Goal: Navigation & Orientation: Find specific page/section

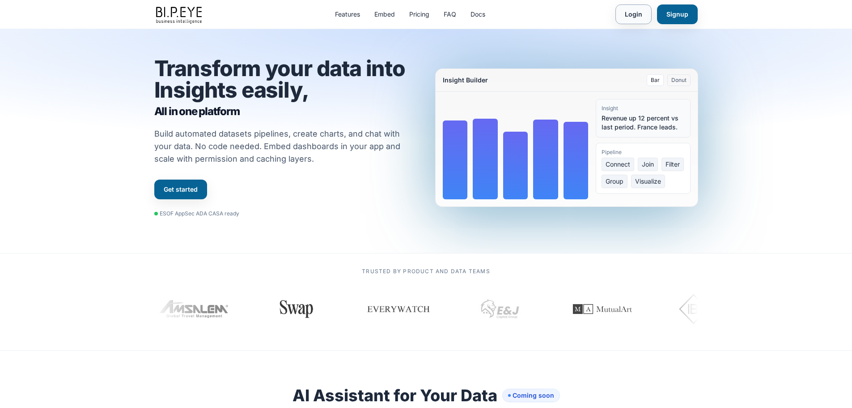
click at [633, 16] on link "Login" at bounding box center [634, 14] width 36 height 20
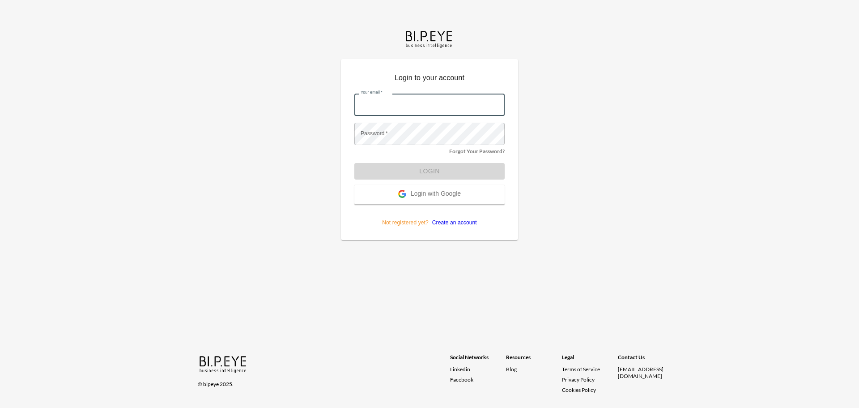
click at [407, 101] on input "Your email   *" at bounding box center [429, 105] width 150 height 22
type input "ariels@ibi.co.il"
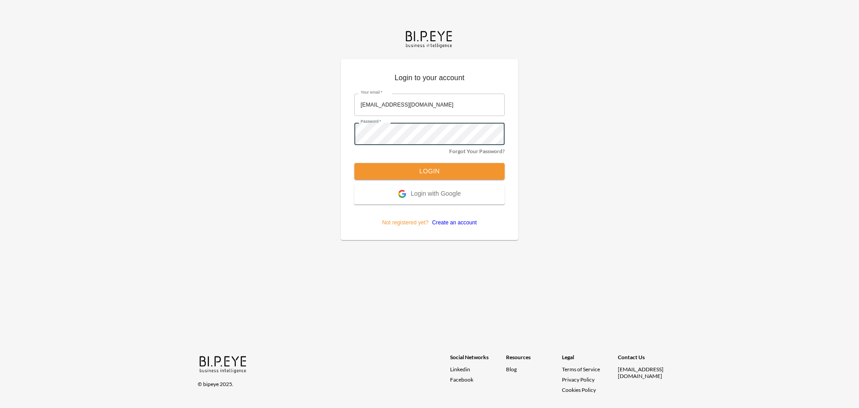
click at [432, 171] on button "Login" at bounding box center [429, 171] width 150 height 17
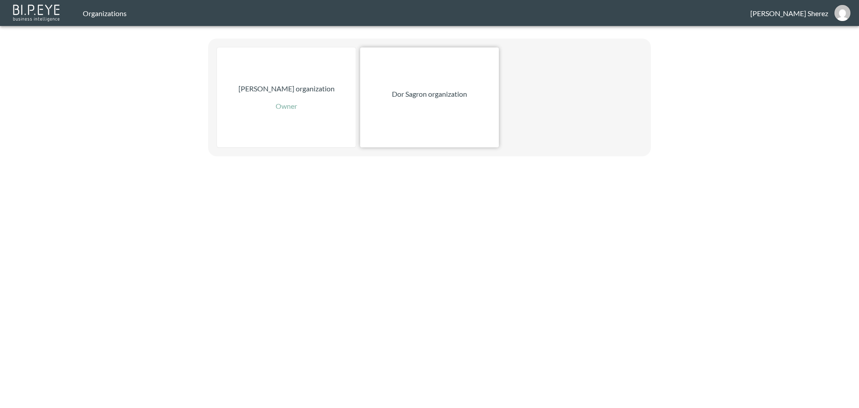
click at [432, 91] on p "Dor Sagron organization" at bounding box center [429, 94] width 75 height 11
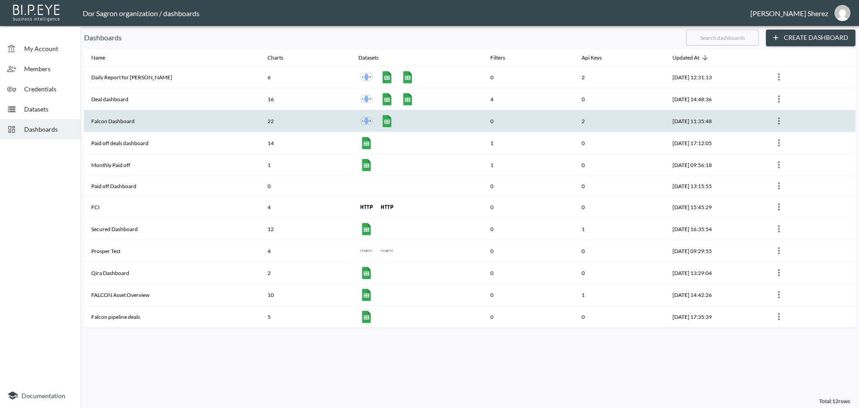
click at [134, 120] on th "Falcon Dashboard" at bounding box center [172, 121] width 176 height 22
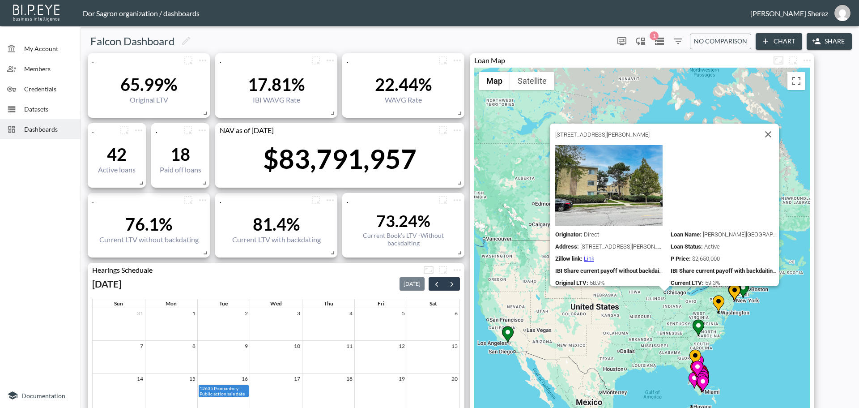
scroll to position [1634, 0]
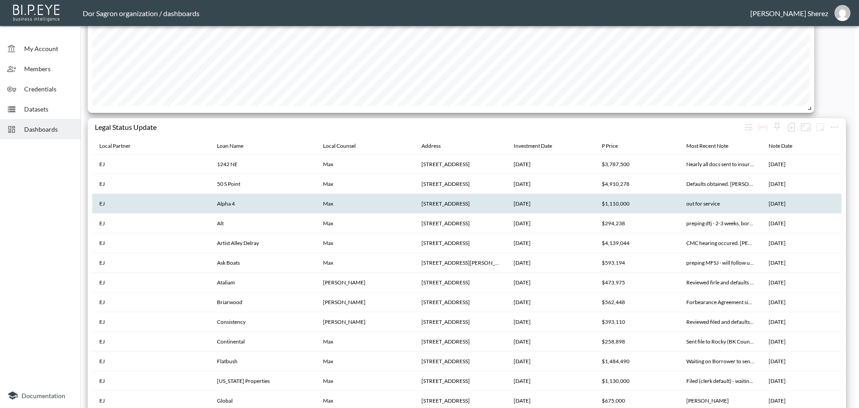
click at [453, 200] on th "1000 W Island Blvd Ph 9, Aventura, FL 33160" at bounding box center [460, 204] width 93 height 20
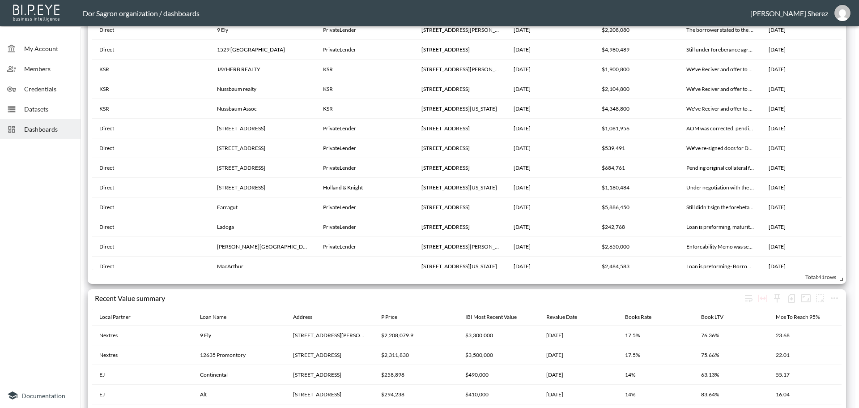
scroll to position [1815, 0]
